Goal: Obtain resource: Download file/media

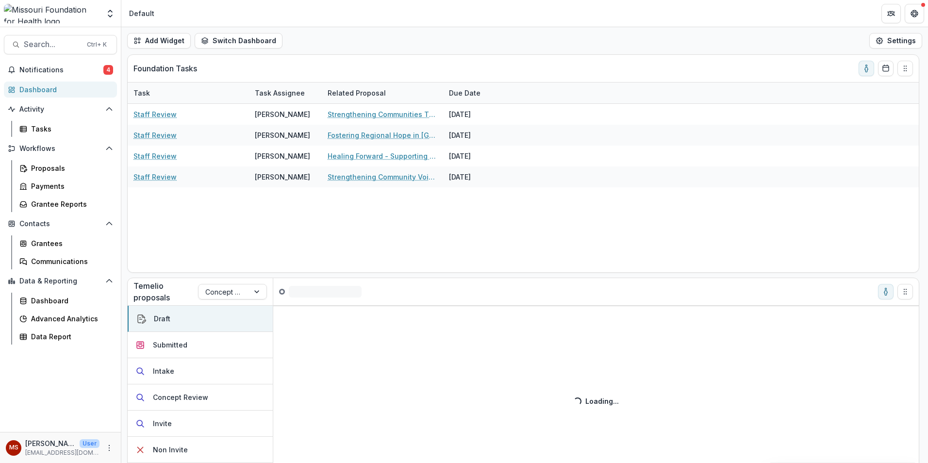
click at [47, 44] on span "Search..." at bounding box center [52, 44] width 57 height 9
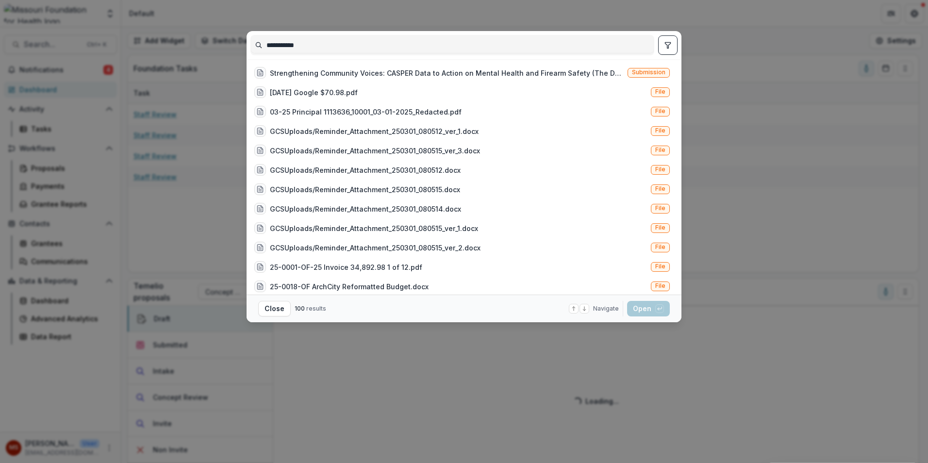
type input "**********"
click at [508, 72] on div "Strengthening Community Voices: CASPER Data to Action on Mental Health and Fire…" at bounding box center [447, 73] width 354 height 10
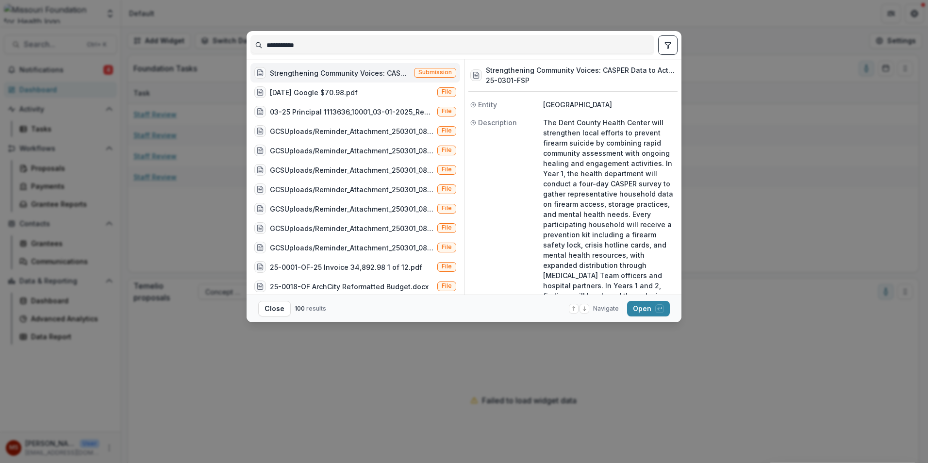
click at [646, 310] on button "Open with enter key" at bounding box center [648, 309] width 43 height 16
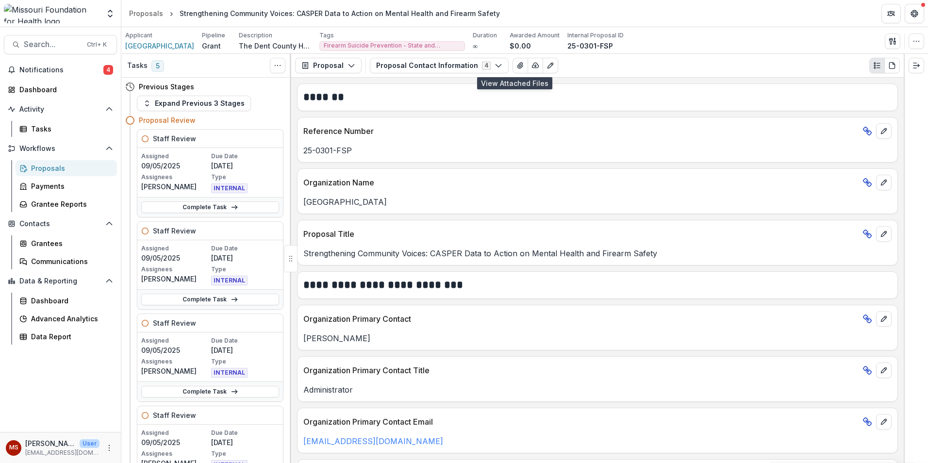
click at [517, 64] on icon "View Attached Files" at bounding box center [521, 66] width 8 height 8
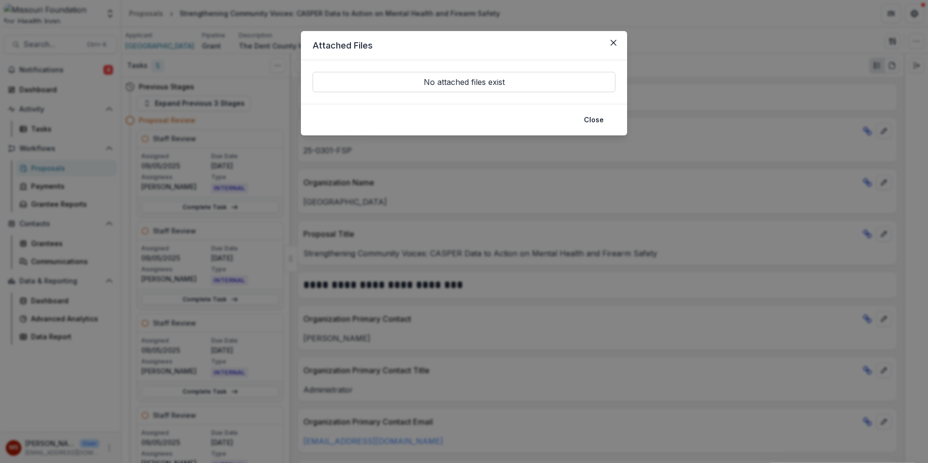
click at [590, 120] on button "Close" at bounding box center [594, 120] width 32 height 16
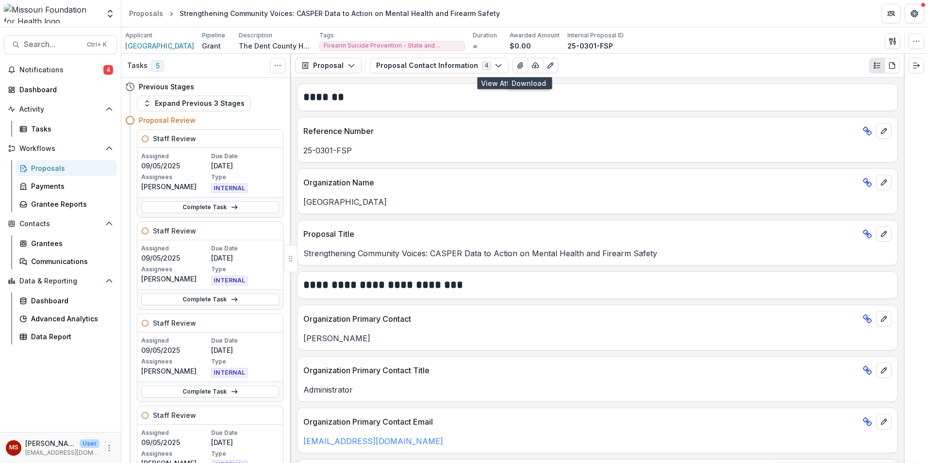
click at [532, 65] on icon "button" at bounding box center [536, 66] width 8 height 8
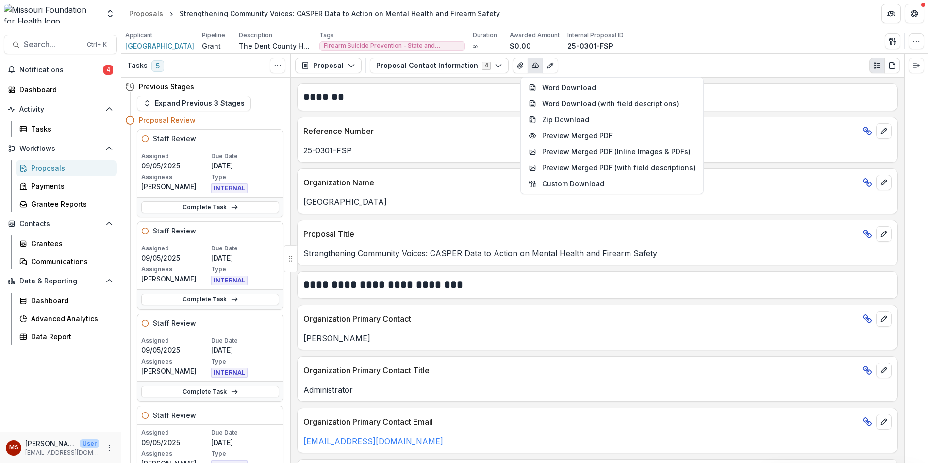
click at [337, 66] on button "Proposal" at bounding box center [328, 66] width 67 height 16
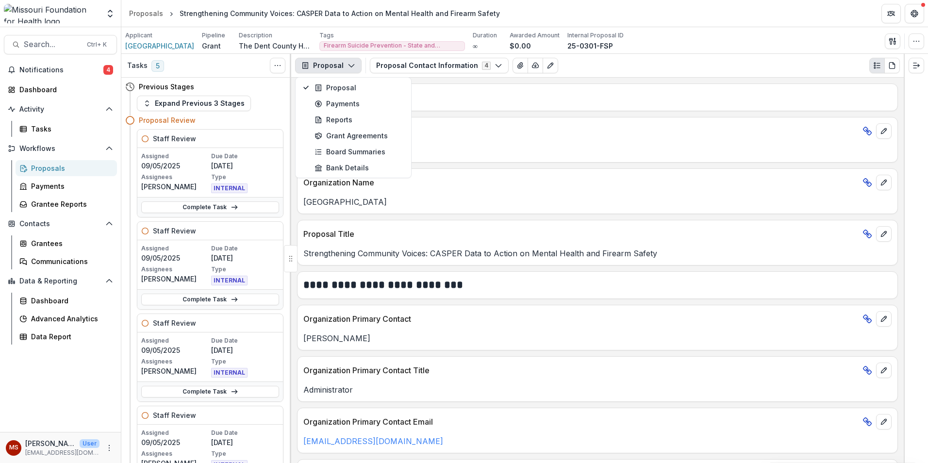
click at [405, 63] on button "Proposal Contact Information 4" at bounding box center [439, 66] width 139 height 16
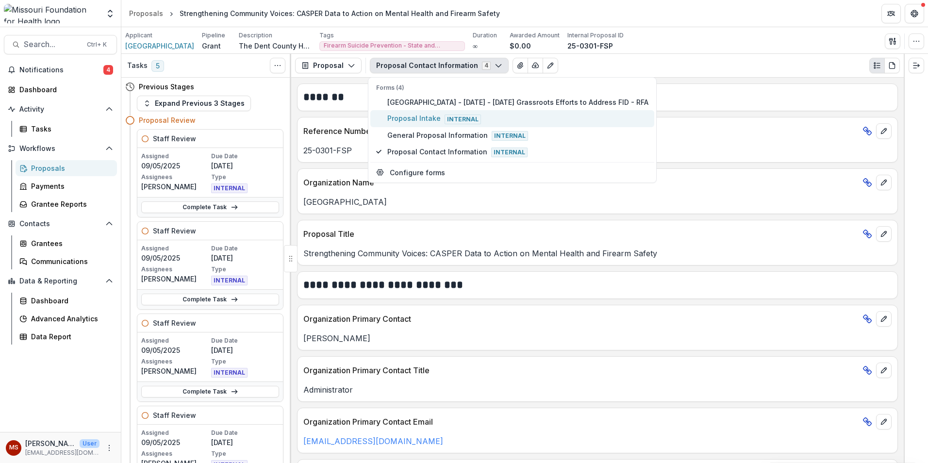
click at [459, 119] on span "Internal" at bounding box center [463, 120] width 36 height 10
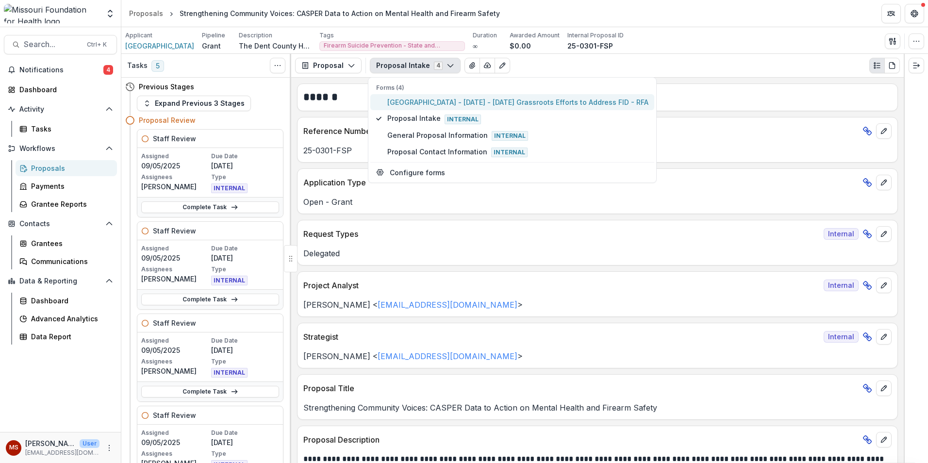
click at [465, 105] on span "[GEOGRAPHIC_DATA] - [DATE] - [DATE] Grassroots Efforts to Address FID - RFA" at bounding box center [518, 102] width 261 height 10
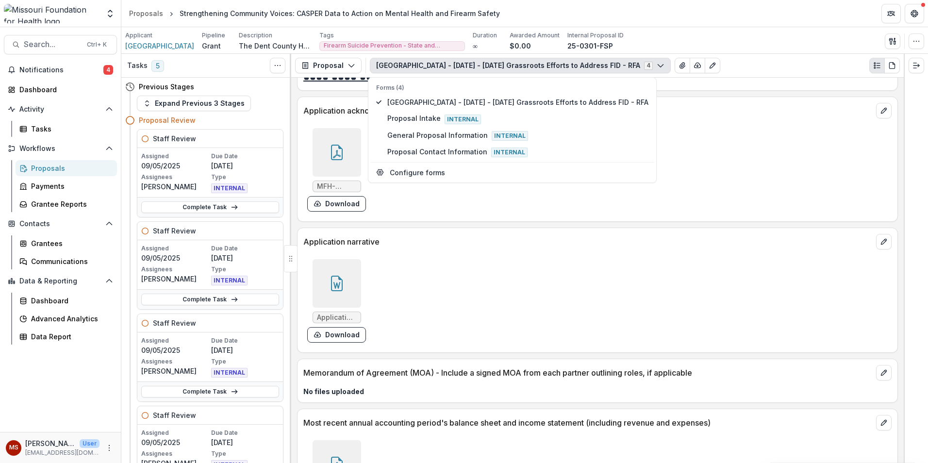
scroll to position [3292, 0]
click at [331, 331] on button "Download" at bounding box center [336, 335] width 59 height 16
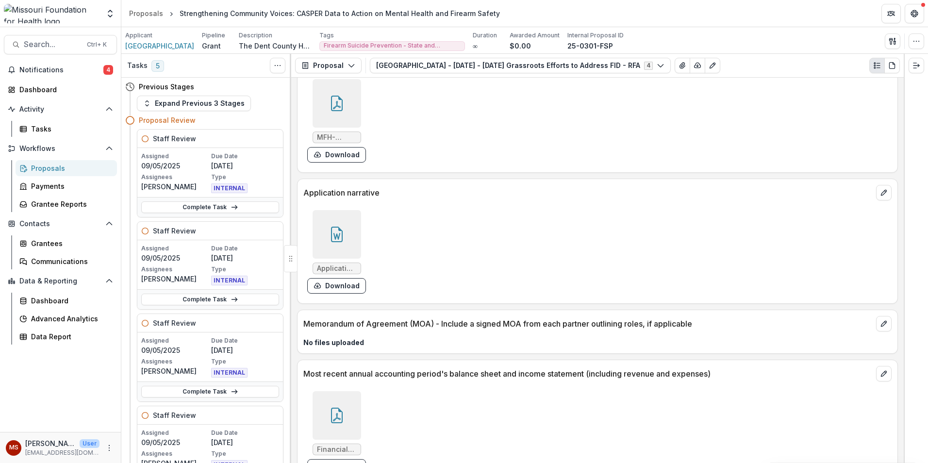
scroll to position [3584, 0]
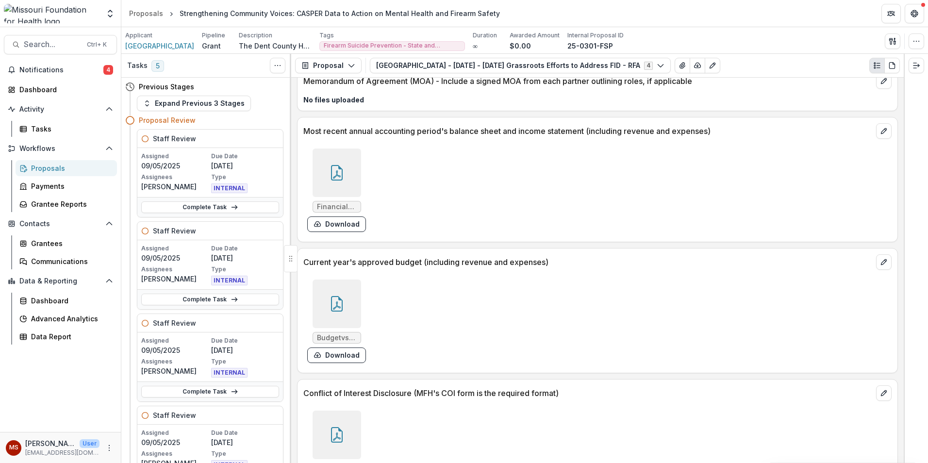
click at [339, 354] on button "Download" at bounding box center [336, 356] width 59 height 16
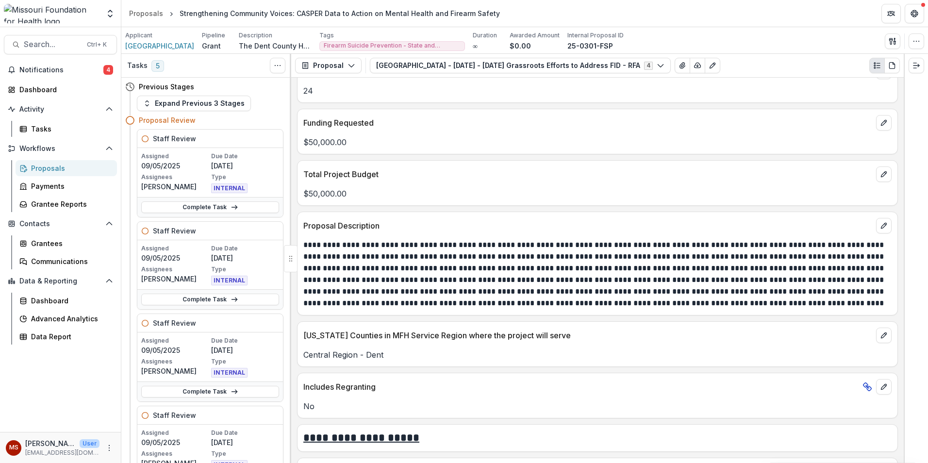
scroll to position [2807, 0]
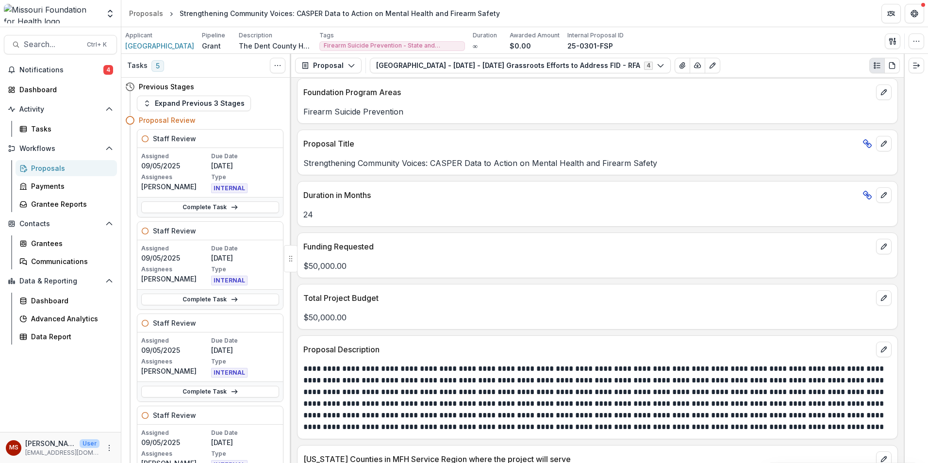
click at [42, 43] on span "Search..." at bounding box center [52, 44] width 57 height 9
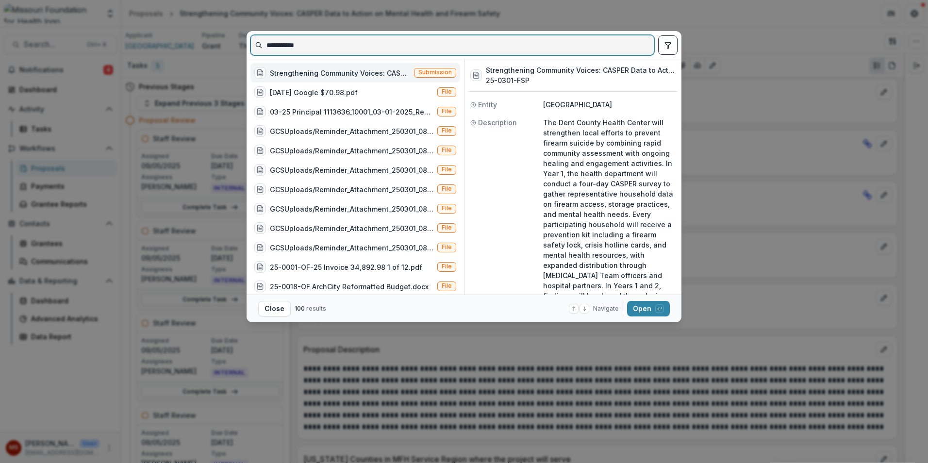
drag, startPoint x: 42, startPoint y: 43, endPoint x: 450, endPoint y: 40, distance: 407.9
click at [453, 40] on input "**********" at bounding box center [452, 45] width 403 height 16
drag, startPoint x: 346, startPoint y: 44, endPoint x: 270, endPoint y: 44, distance: 75.8
click at [270, 44] on input "**********" at bounding box center [452, 45] width 403 height 16
type input "*"
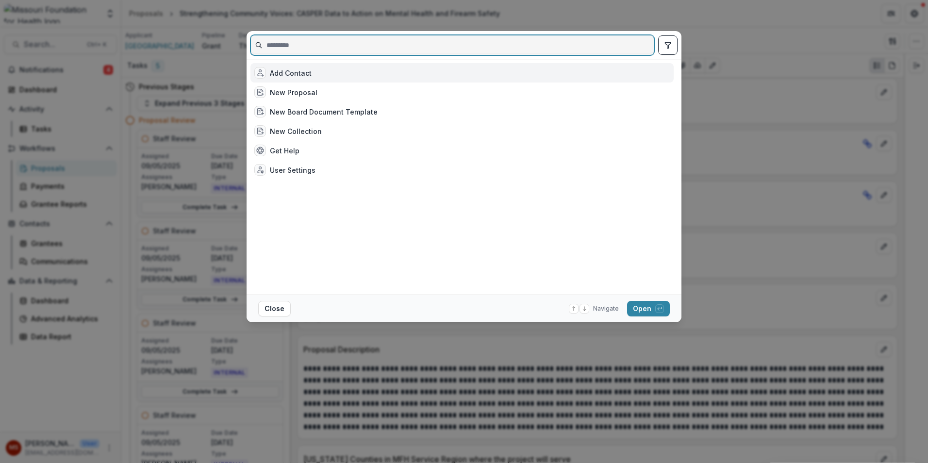
paste input "*******"
type input "*******"
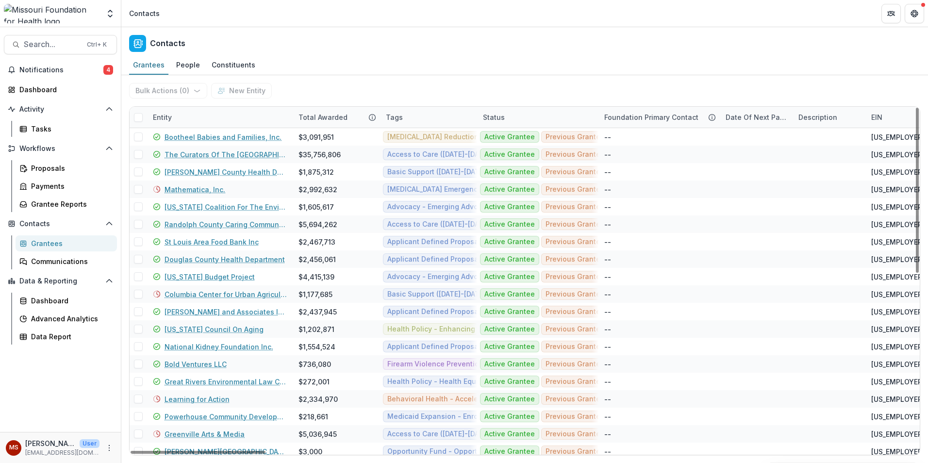
click at [25, 43] on span "Search..." at bounding box center [52, 44] width 57 height 9
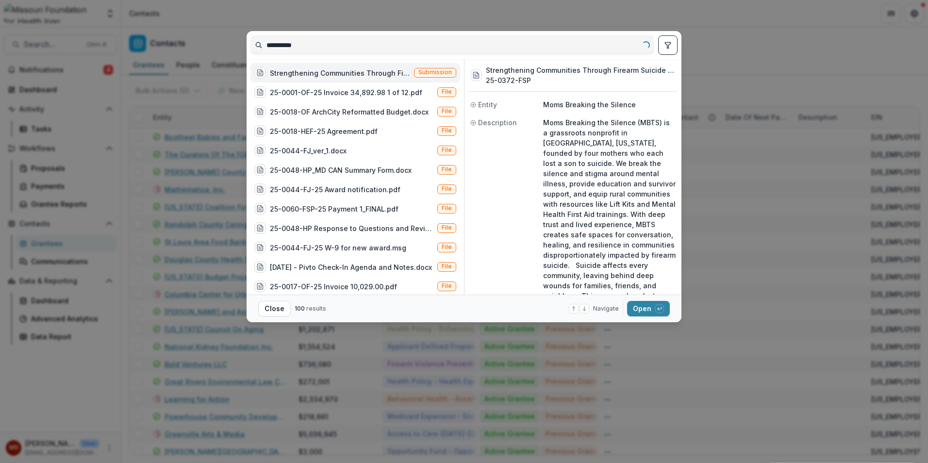
type input "**********"
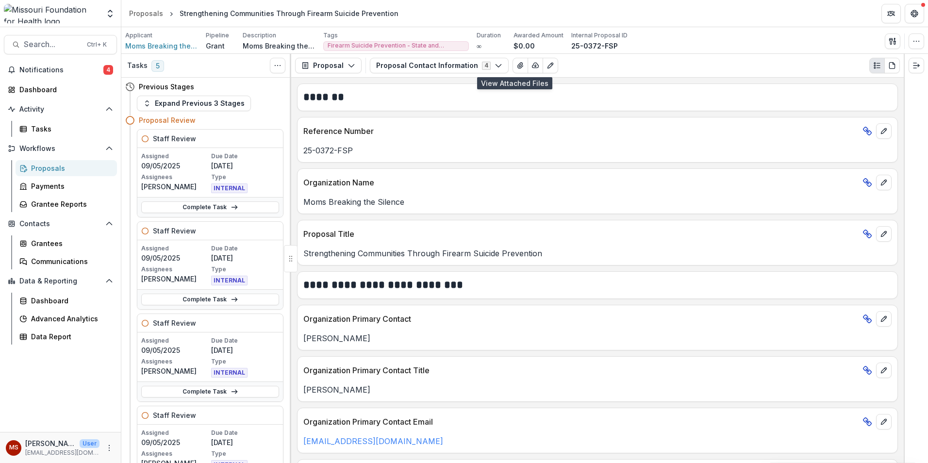
click at [517, 62] on icon "View Attached Files" at bounding box center [521, 66] width 8 height 8
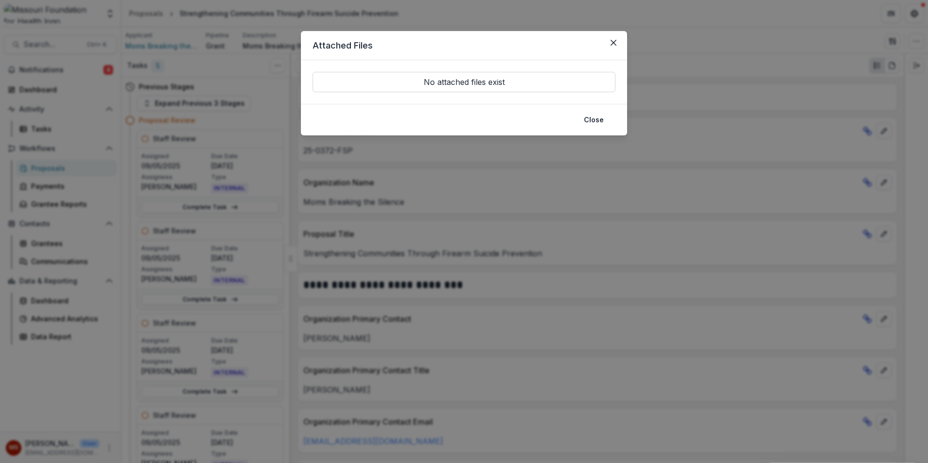
click at [620, 46] on button "Close" at bounding box center [614, 43] width 16 height 16
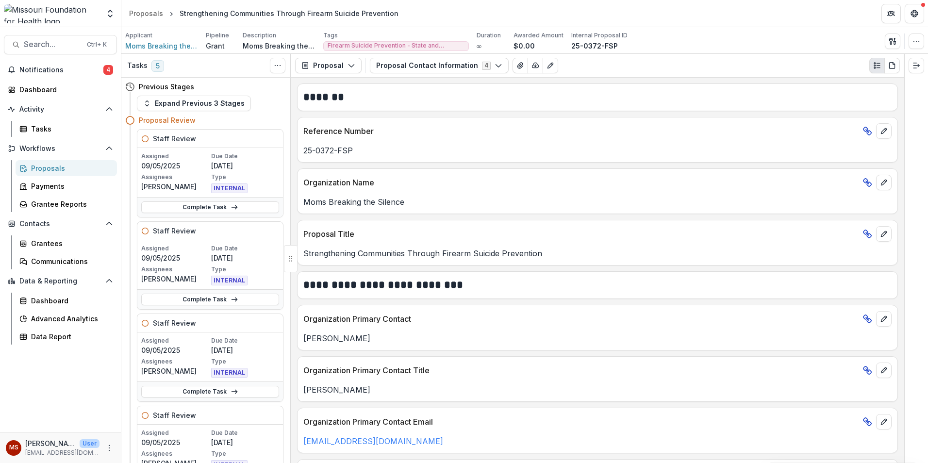
click at [434, 65] on button "Proposal Contact Information 4" at bounding box center [439, 66] width 139 height 16
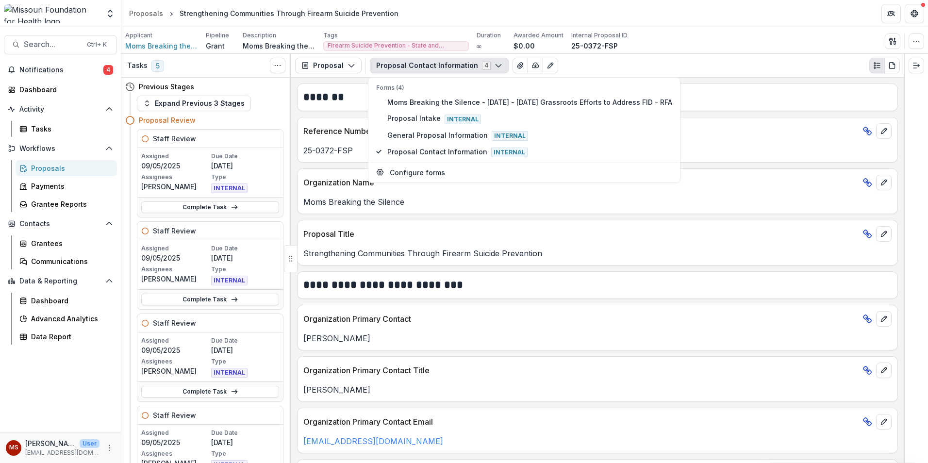
click at [434, 65] on button "Proposal Contact Information 4" at bounding box center [439, 66] width 139 height 16
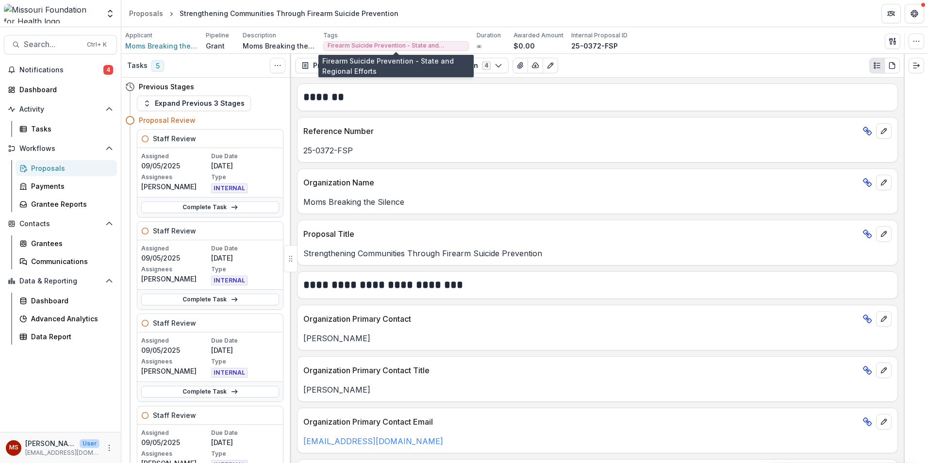
click at [411, 46] on span "Firearm Suicide Prevention - State and Regional Efforts" at bounding box center [396, 45] width 137 height 7
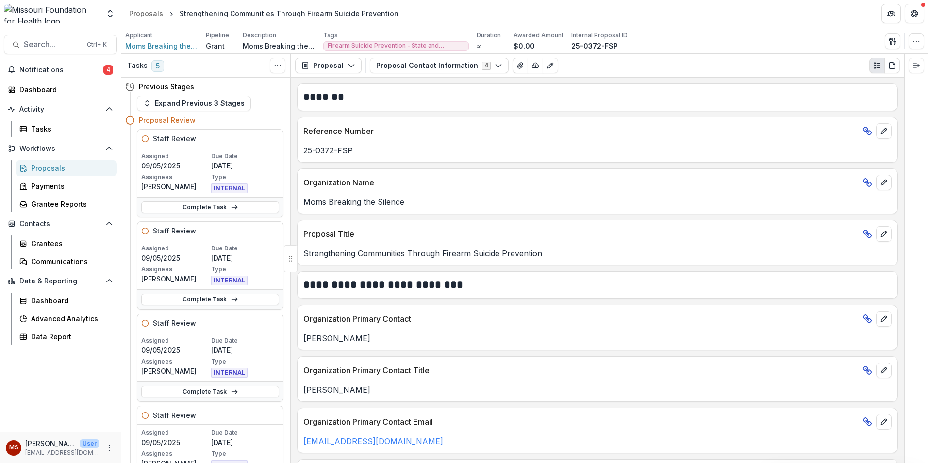
click at [475, 66] on button "Proposal Contact Information 4" at bounding box center [439, 66] width 139 height 16
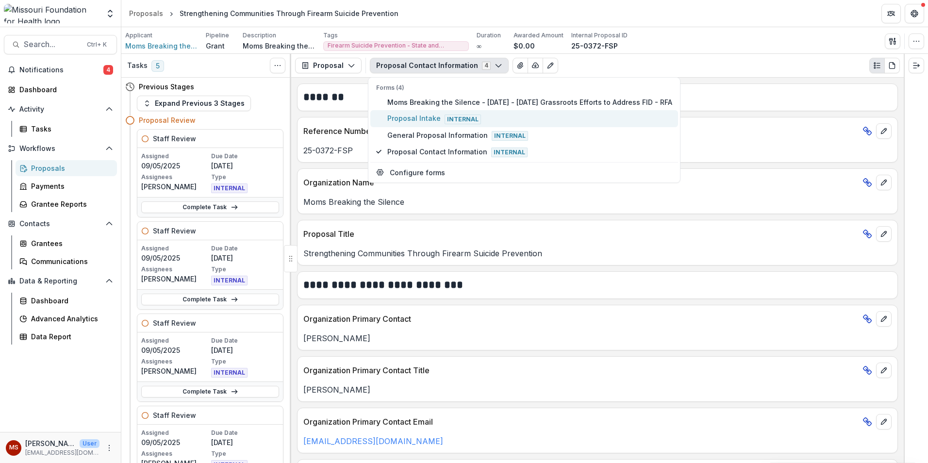
click at [461, 123] on span "Internal" at bounding box center [463, 120] width 36 height 10
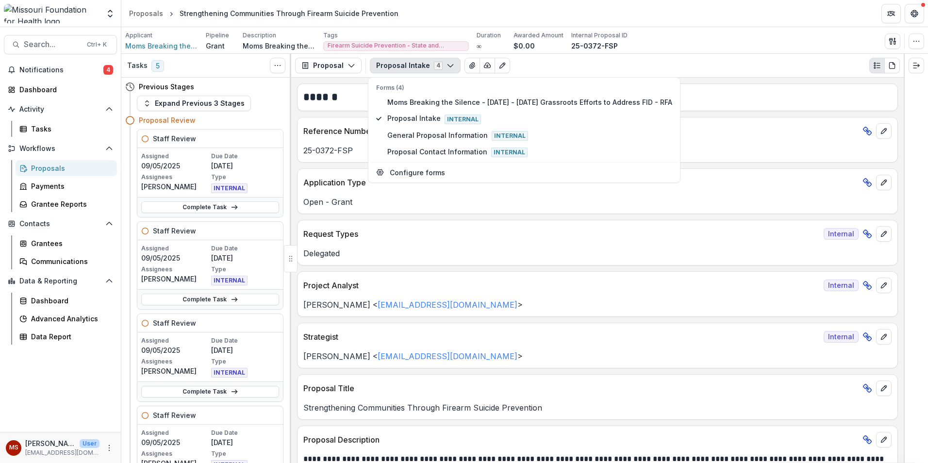
click at [499, 229] on p "Request Types" at bounding box center [562, 234] width 517 height 12
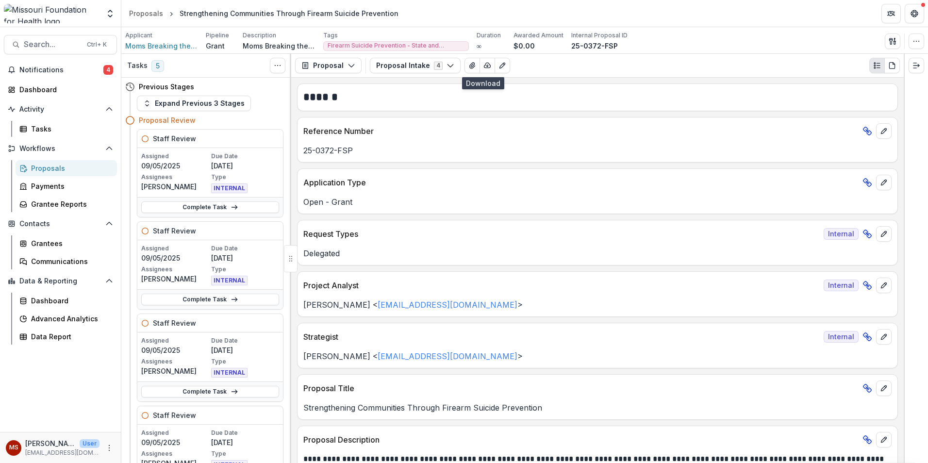
click at [487, 67] on icon "button" at bounding box center [488, 66] width 8 height 8
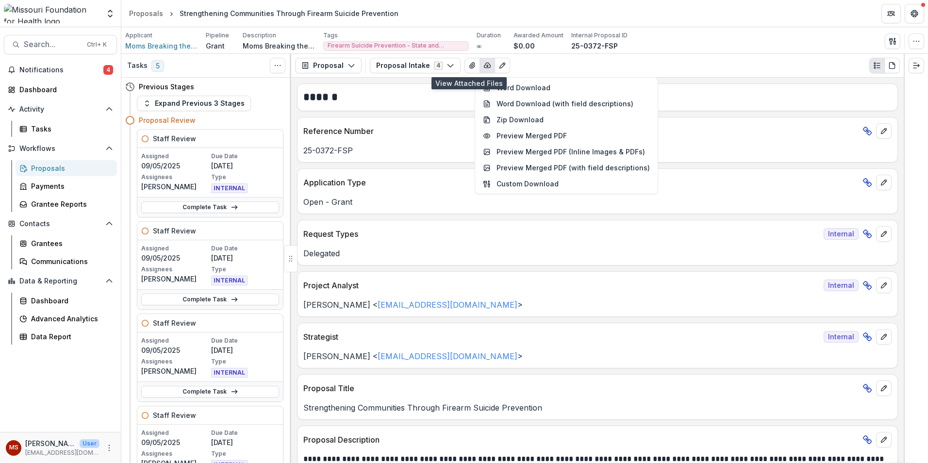
click at [471, 66] on icon "View Attached Files" at bounding box center [472, 66] width 5 height 6
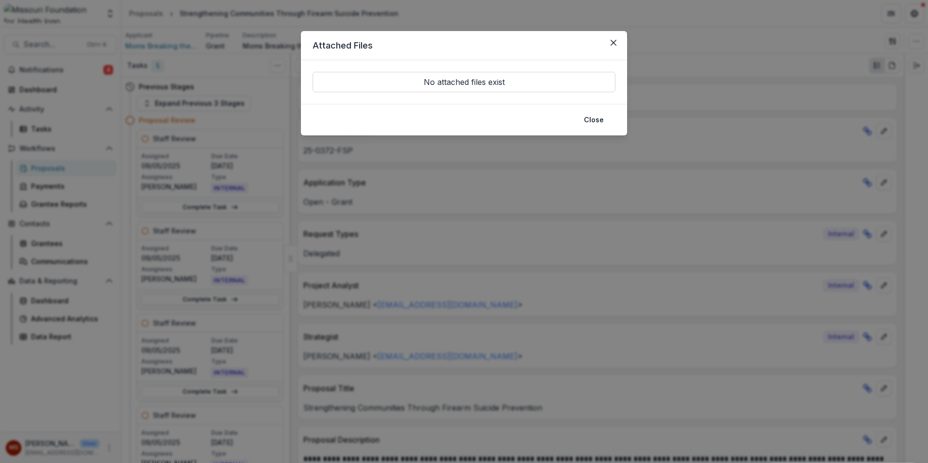
click at [466, 84] on p "No attached files exist" at bounding box center [464, 82] width 303 height 20
click at [600, 119] on button "Close" at bounding box center [594, 120] width 32 height 16
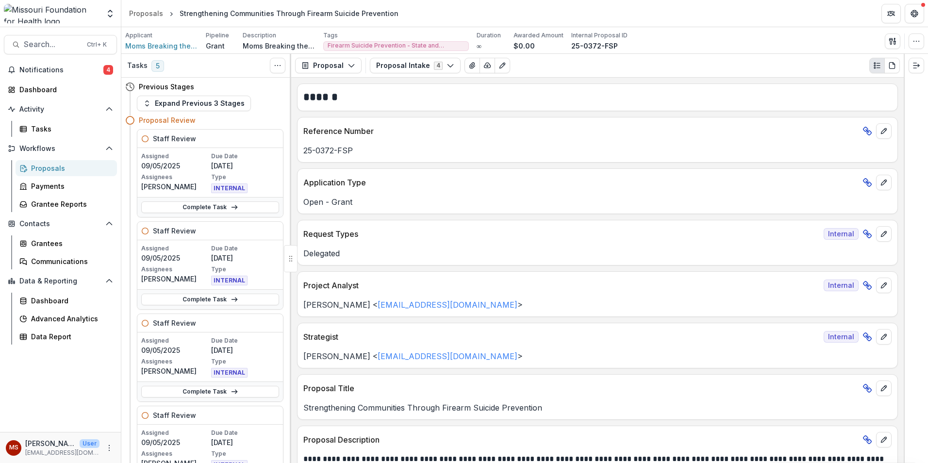
click at [447, 67] on icon "button" at bounding box center [451, 66] width 8 height 8
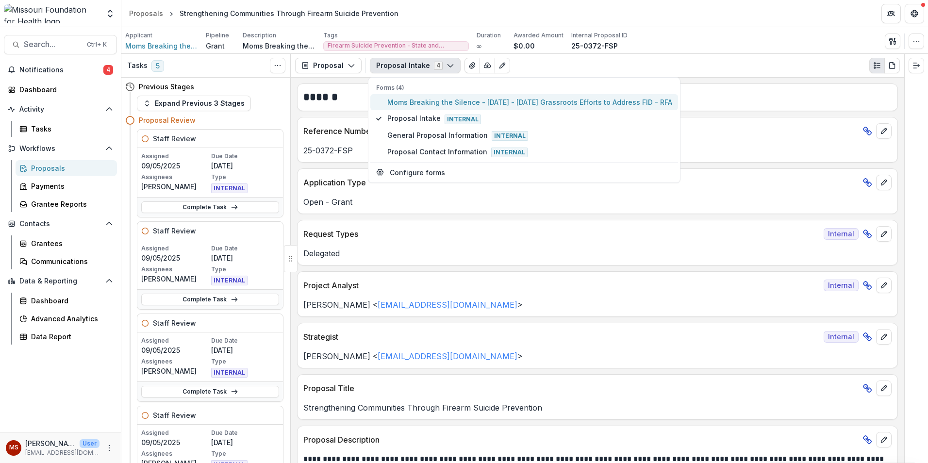
click at [442, 101] on span "Moms Breaking the Silence - [DATE] - [DATE] Grassroots Efforts to Address FID -…" at bounding box center [530, 102] width 285 height 10
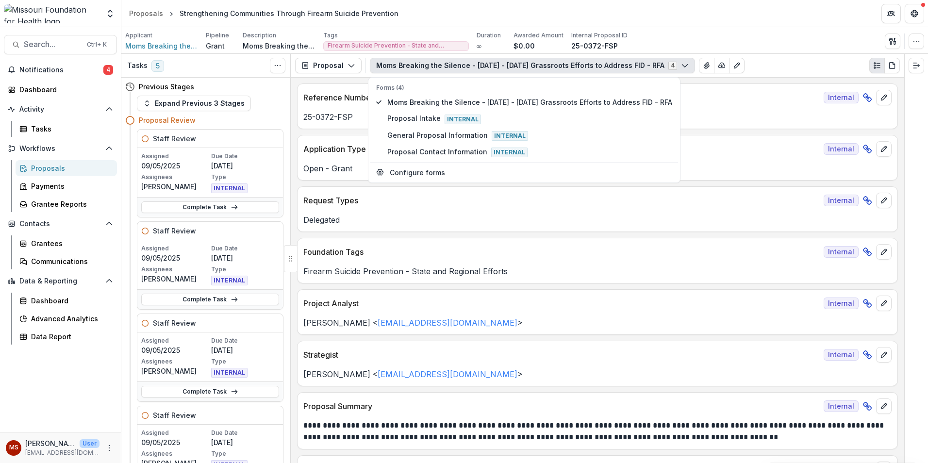
click at [590, 193] on div "Request Types Internal" at bounding box center [598, 197] width 600 height 21
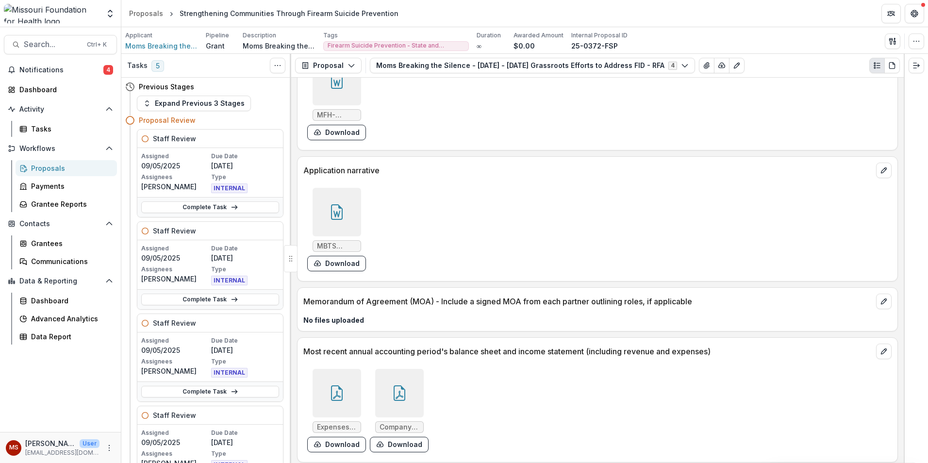
scroll to position [3039, 0]
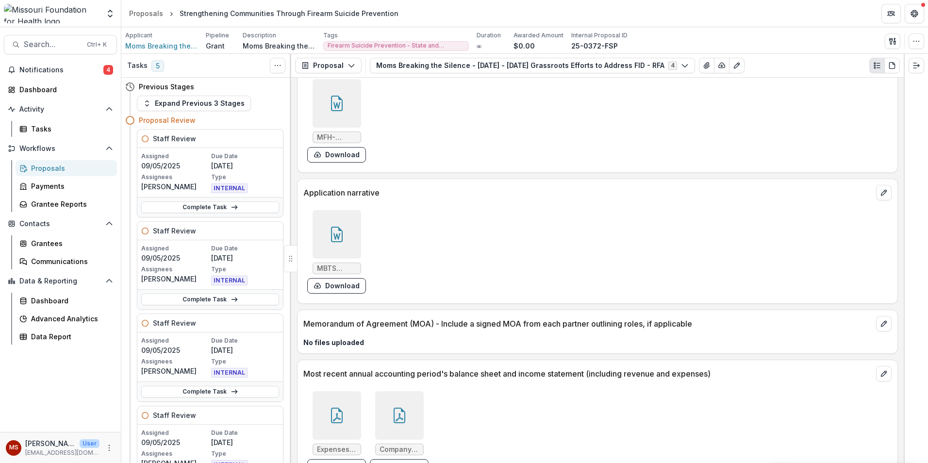
click at [335, 250] on div at bounding box center [337, 234] width 49 height 49
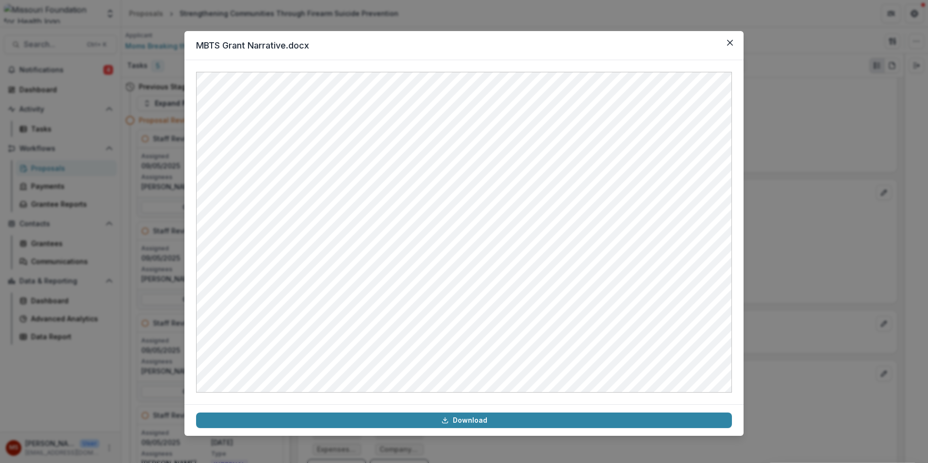
click at [444, 423] on icon at bounding box center [444, 422] width 5 height 1
click at [734, 41] on button "Close" at bounding box center [731, 43] width 16 height 16
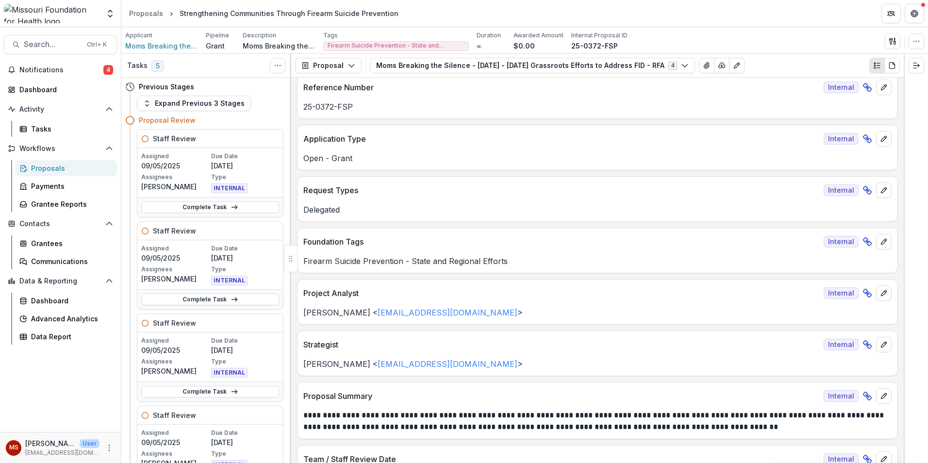
scroll to position [0, 0]
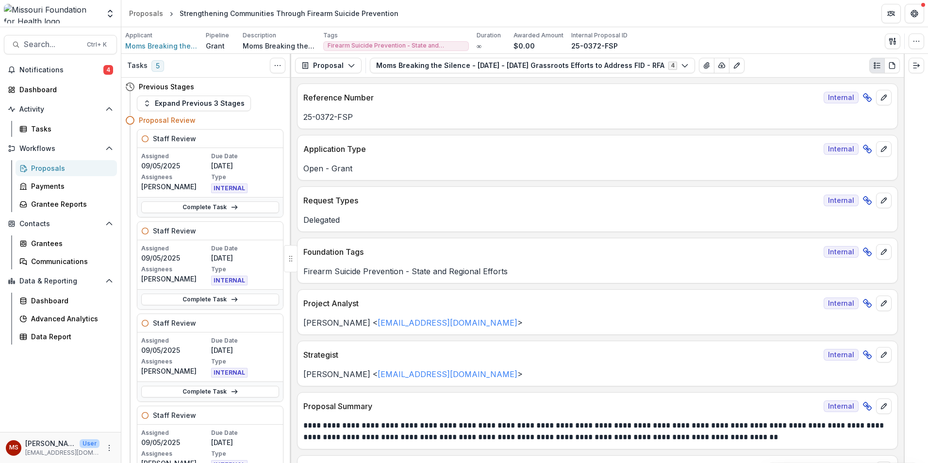
click at [532, 44] on p "$0.00" at bounding box center [524, 46] width 21 height 10
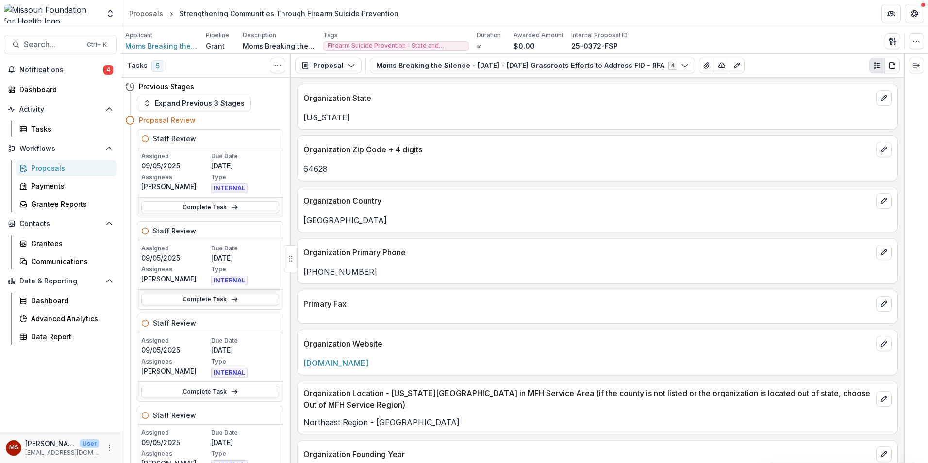
scroll to position [1020, 0]
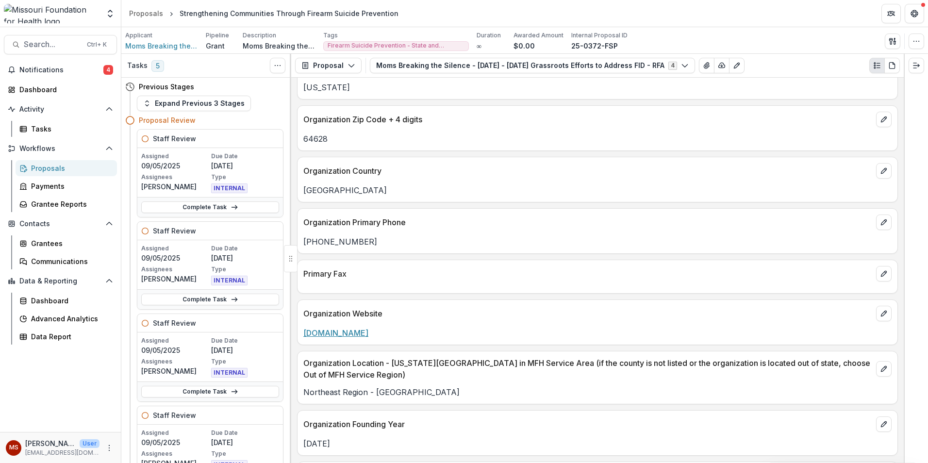
click at [369, 332] on link "[DOMAIN_NAME]" at bounding box center [336, 333] width 65 height 10
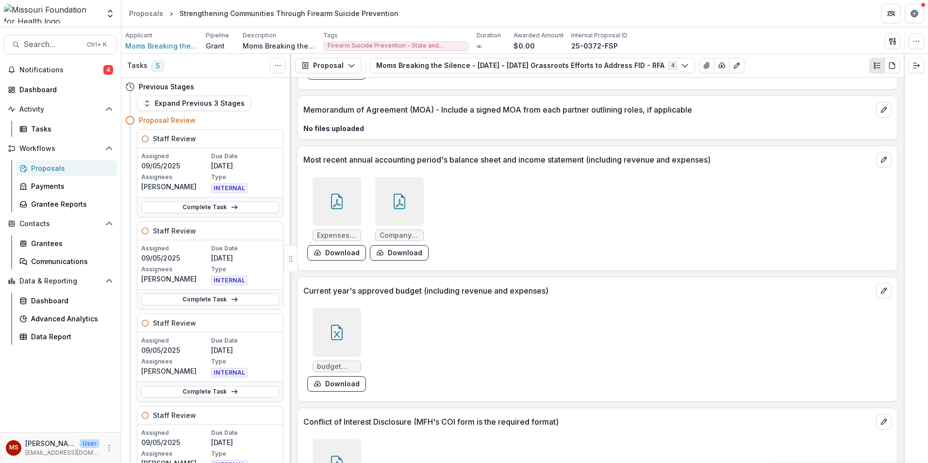
scroll to position [3254, 0]
click at [342, 223] on div at bounding box center [337, 201] width 49 height 49
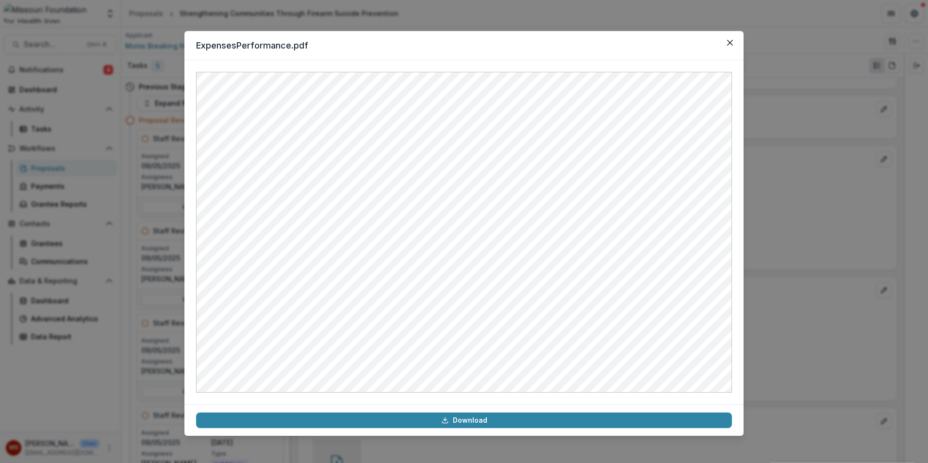
click at [727, 39] on button "Close" at bounding box center [731, 43] width 16 height 16
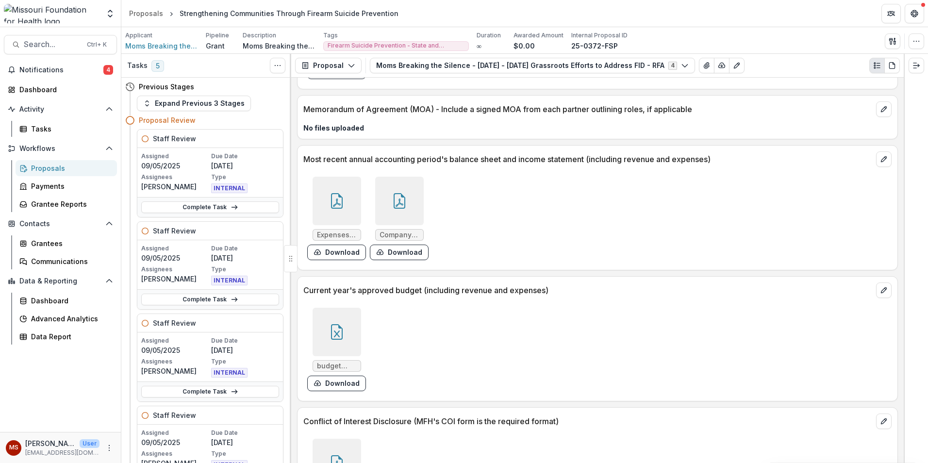
click at [333, 382] on button "Download" at bounding box center [336, 384] width 59 height 16
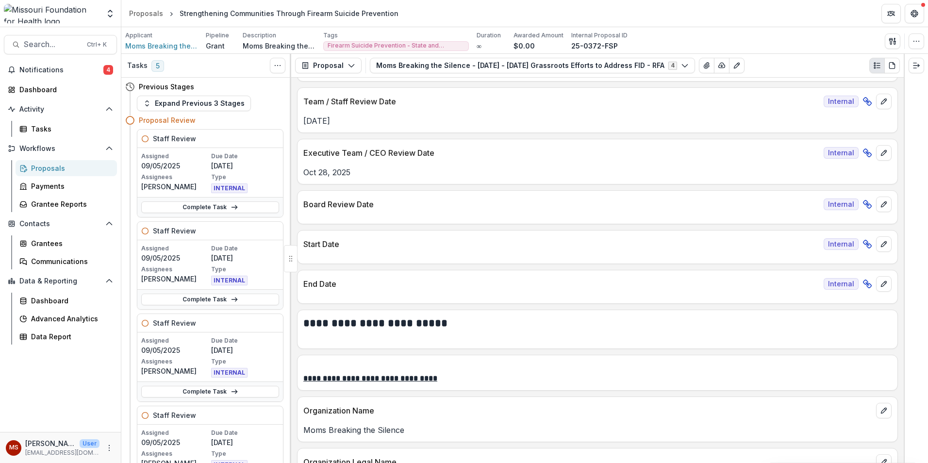
scroll to position [0, 0]
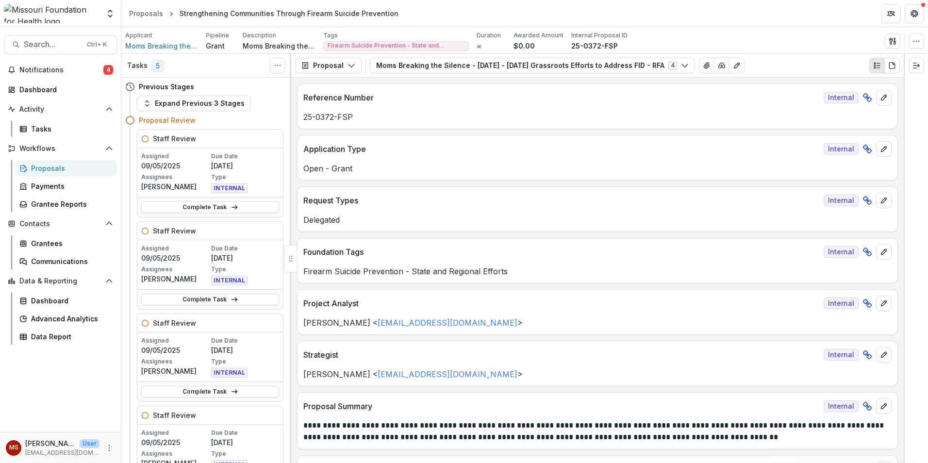
click at [50, 50] on button "Search... Ctrl + K" at bounding box center [60, 44] width 113 height 19
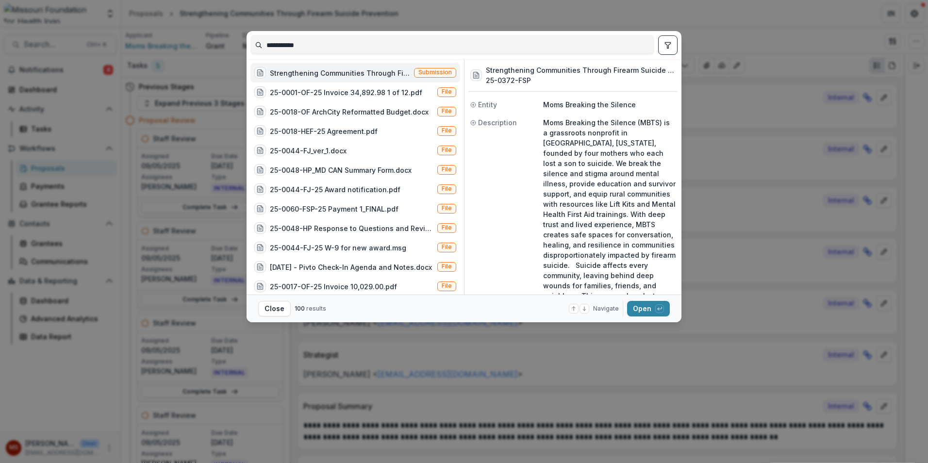
drag, startPoint x: 293, startPoint y: 46, endPoint x: 259, endPoint y: 46, distance: 34.5
click at [259, 46] on input "**********" at bounding box center [452, 45] width 403 height 16
type input "**********"
click at [374, 79] on div "Submission" at bounding box center [356, 72] width 210 height 19
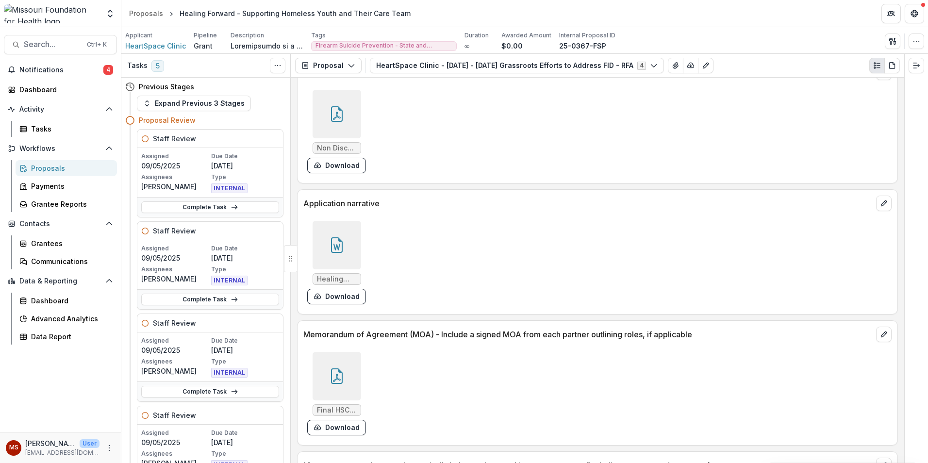
scroll to position [3139, 0]
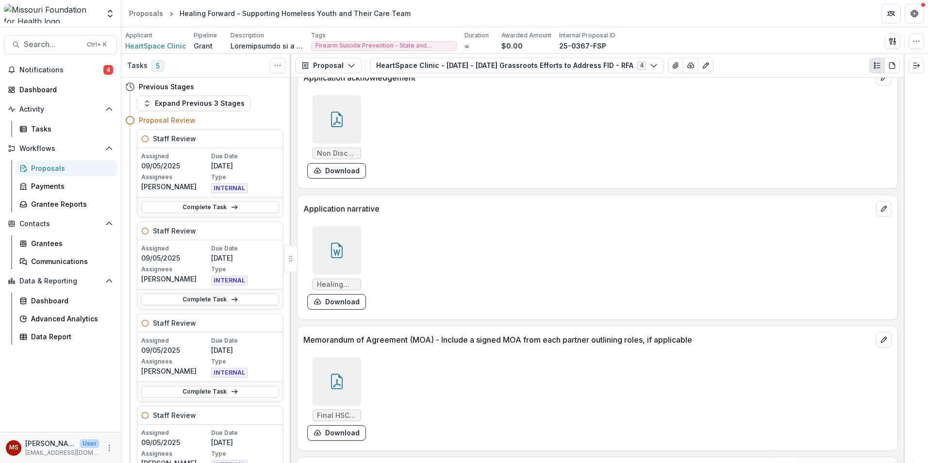
click at [347, 242] on div at bounding box center [337, 250] width 49 height 49
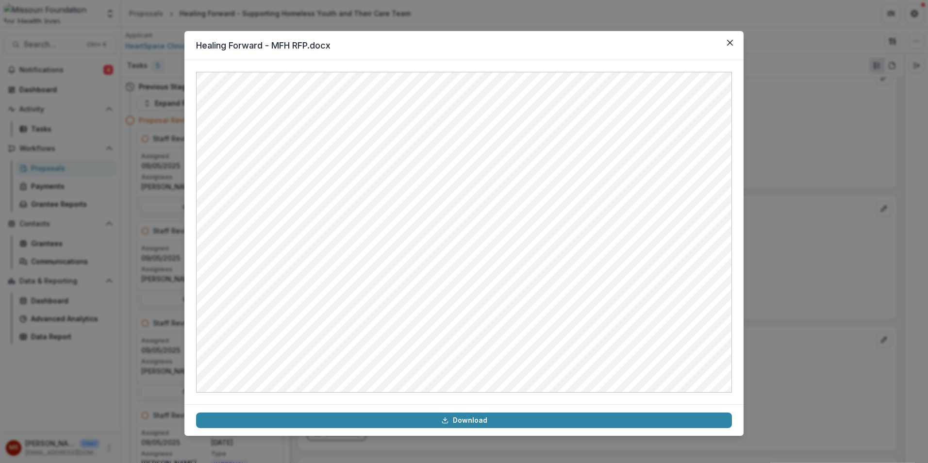
click at [487, 420] on link "Download" at bounding box center [464, 421] width 536 height 16
